Goal: Answer question/provide support: Share knowledge or assist other users

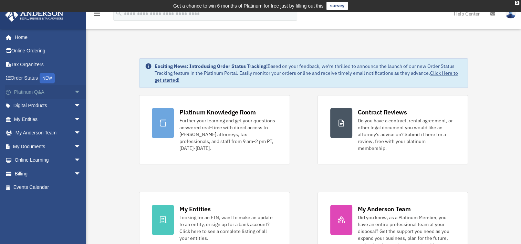
click at [57, 90] on link "Platinum Q&A arrow_drop_down" at bounding box center [48, 92] width 86 height 14
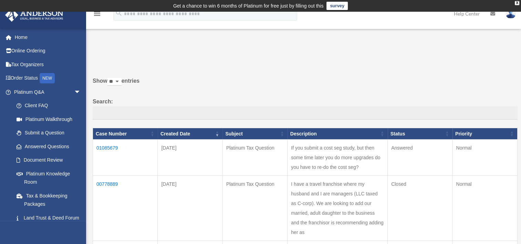
click at [108, 147] on td "01085679" at bounding box center [125, 157] width 65 height 36
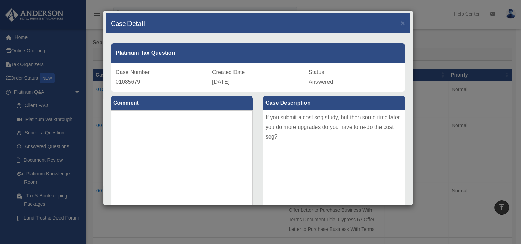
scroll to position [57, 0]
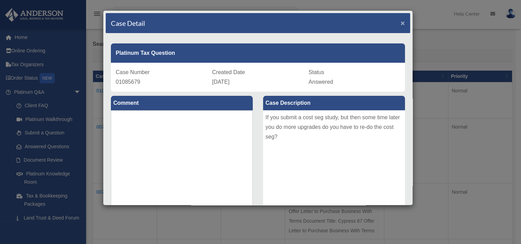
click at [400, 21] on span "×" at bounding box center [402, 23] width 4 height 8
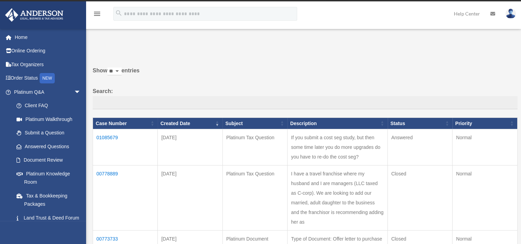
scroll to position [0, 0]
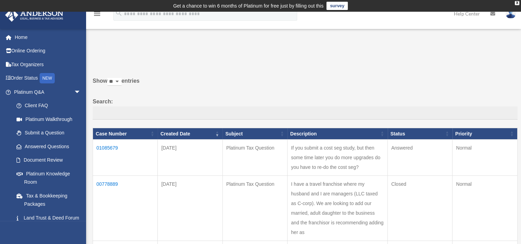
click at [228, 99] on label "Search:" at bounding box center [305, 108] width 425 height 23
click at [228, 106] on input "Search:" at bounding box center [305, 112] width 425 height 13
click at [28, 34] on link "Home" at bounding box center [48, 37] width 86 height 14
